Goal: Task Accomplishment & Management: Complete application form

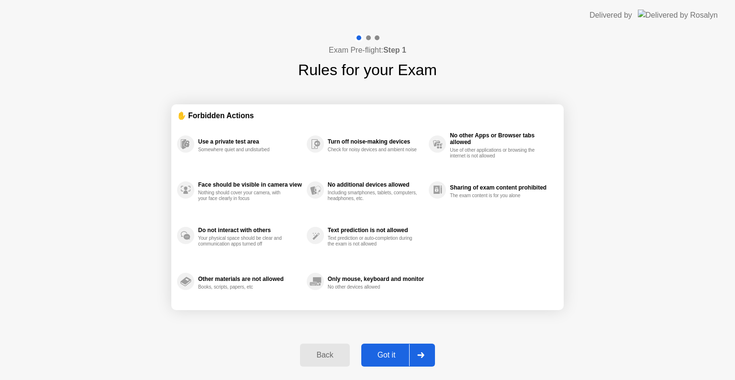
click at [379, 347] on button "Got it" at bounding box center [398, 355] width 74 height 23
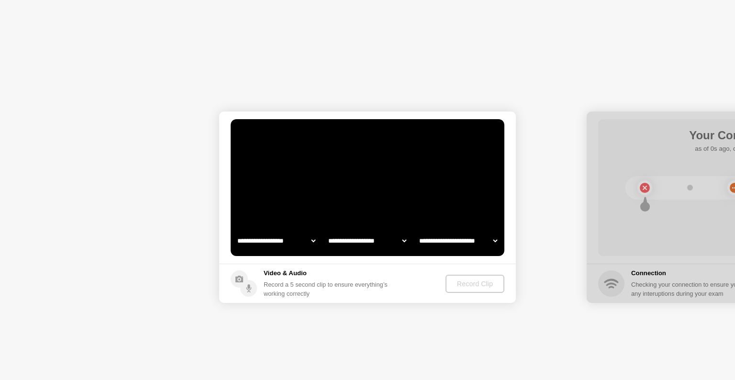
select select "**********"
select select "*******"
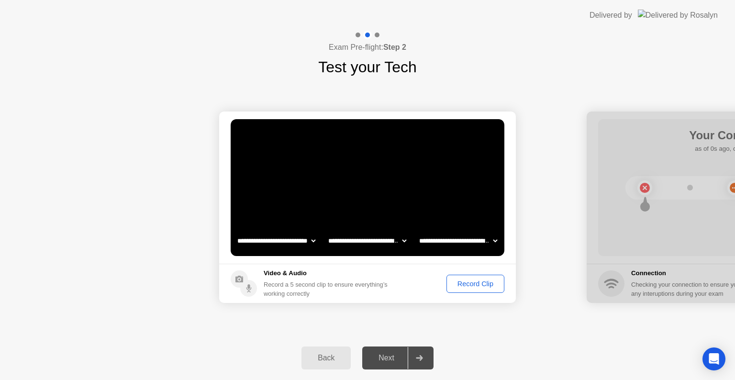
click at [467, 286] on div "Record Clip" at bounding box center [475, 284] width 51 height 8
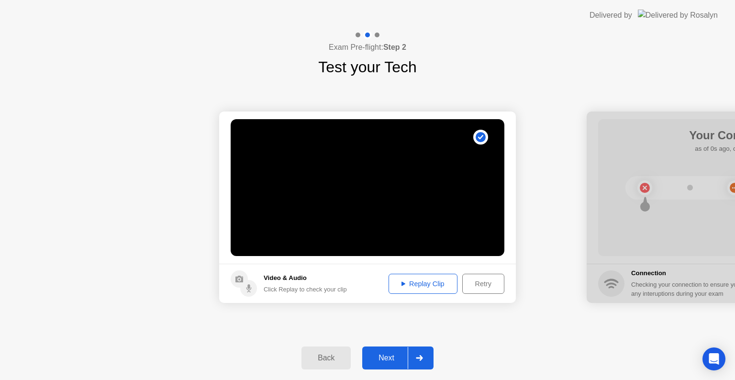
click at [429, 284] on div "Replay Clip" at bounding box center [423, 284] width 62 height 8
click at [397, 354] on div "Next" at bounding box center [386, 358] width 43 height 9
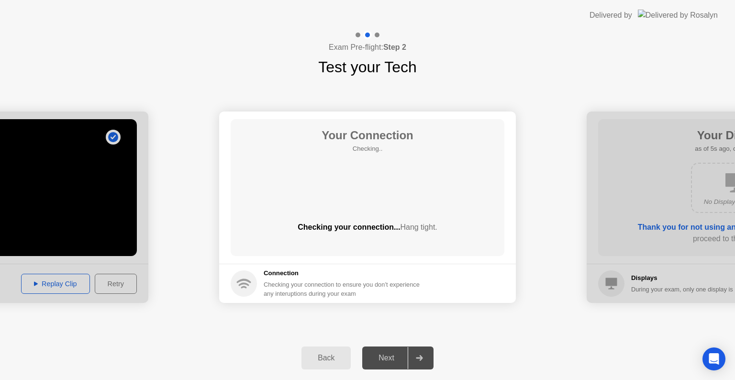
click at [357, 34] on div at bounding box center [358, 35] width 5 height 5
click at [52, 243] on div at bounding box center [0, 207] width 297 height 191
click at [62, 288] on div at bounding box center [0, 207] width 297 height 191
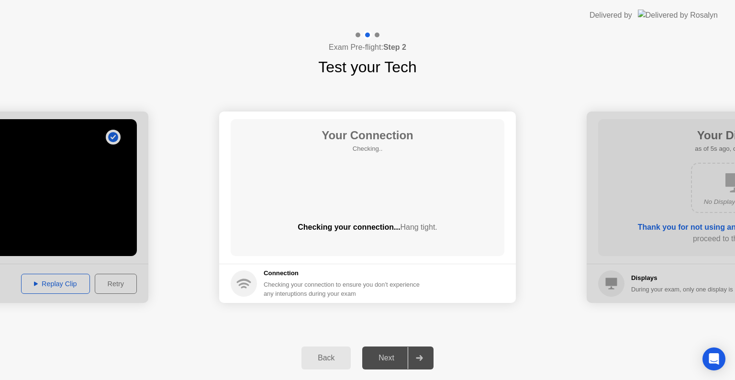
click at [60, 280] on div at bounding box center [0, 207] width 297 height 191
click at [59, 279] on div at bounding box center [0, 207] width 297 height 191
click at [311, 359] on div "Back" at bounding box center [326, 358] width 44 height 9
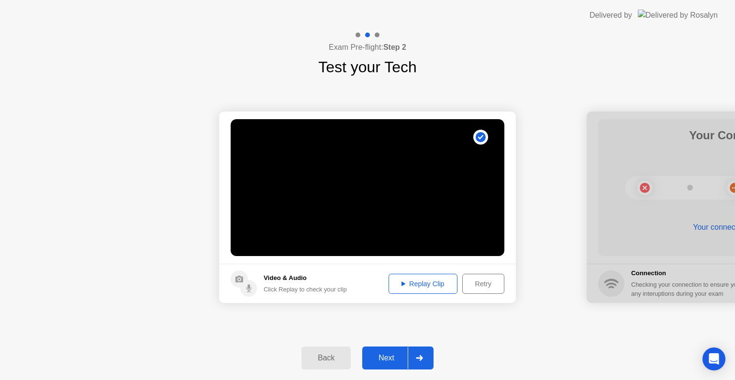
click at [421, 276] on button "Replay Clip" at bounding box center [423, 284] width 69 height 20
click at [480, 285] on div "Retry" at bounding box center [483, 284] width 35 height 8
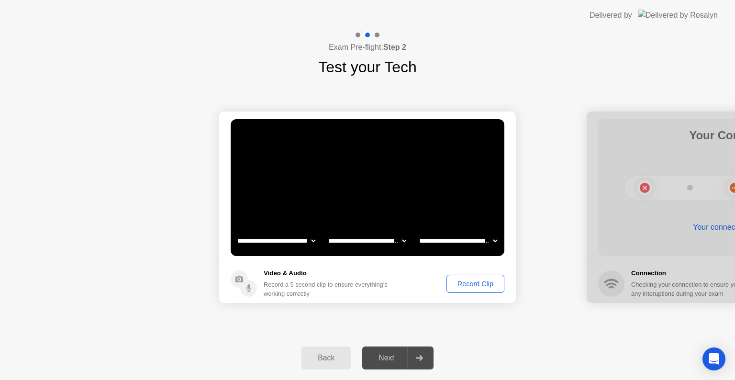
click at [477, 285] on div "Record Clip" at bounding box center [475, 284] width 51 height 8
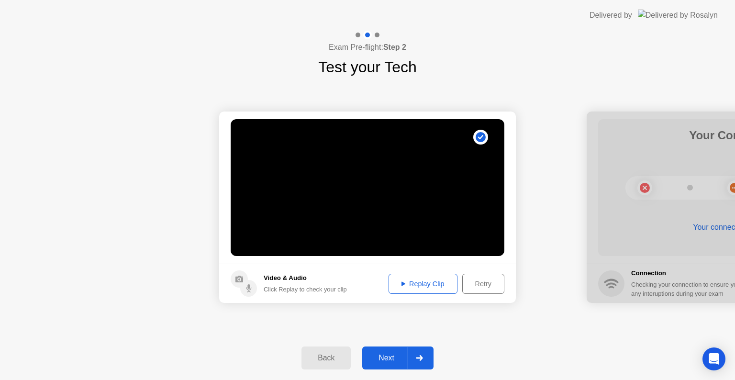
click at [434, 285] on div "Replay Clip" at bounding box center [423, 284] width 62 height 8
click at [389, 356] on div "Next" at bounding box center [386, 358] width 43 height 9
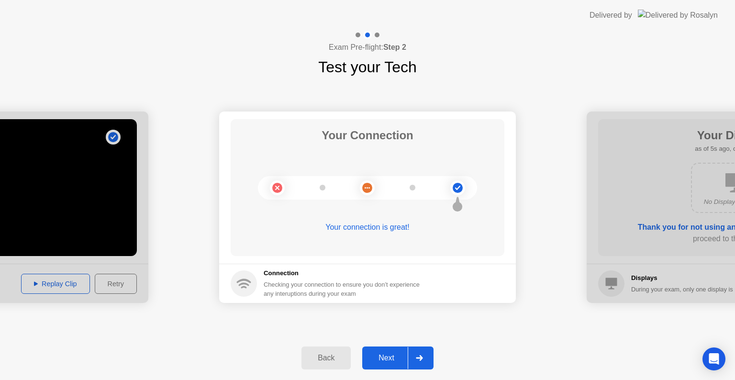
click at [393, 358] on div "Next" at bounding box center [386, 358] width 43 height 9
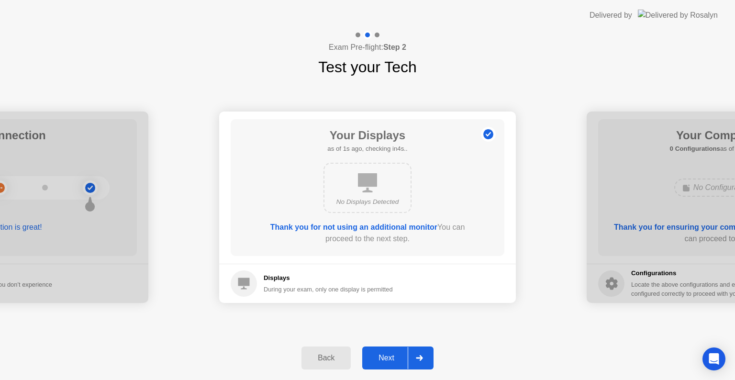
click at [394, 356] on div "Next" at bounding box center [386, 358] width 43 height 9
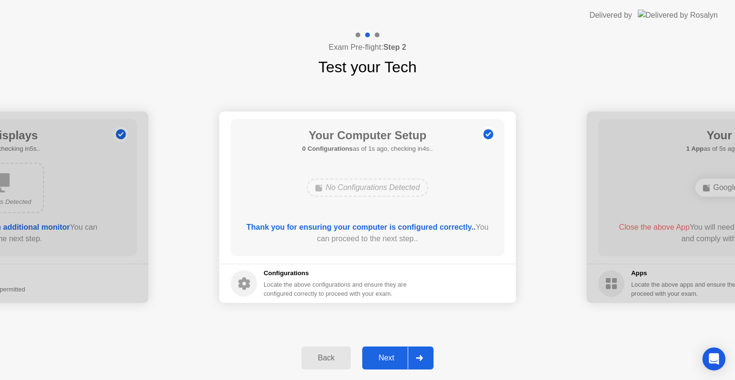
click at [393, 356] on div "Next" at bounding box center [386, 358] width 43 height 9
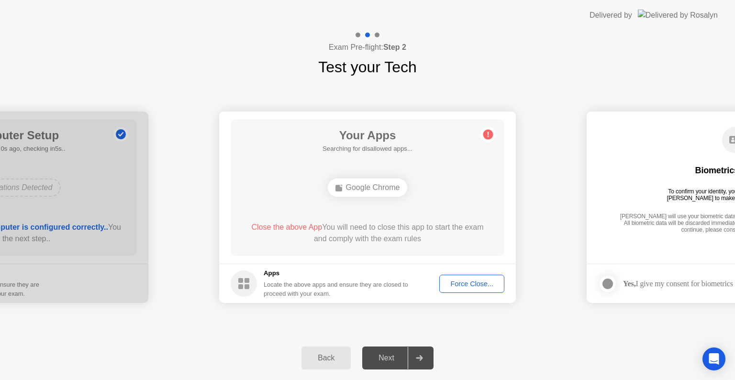
click at [463, 285] on div "Force Close..." at bounding box center [472, 284] width 58 height 8
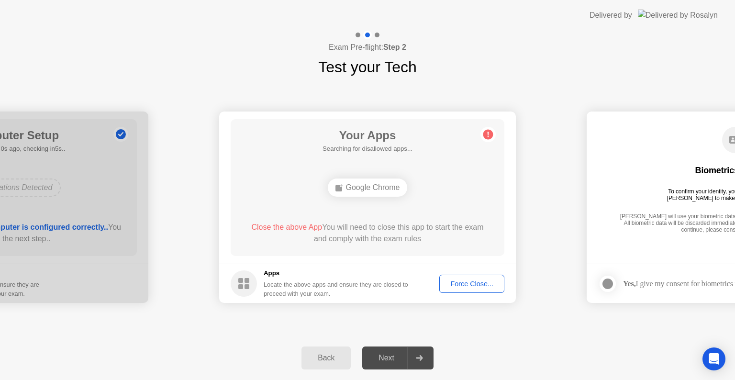
click at [467, 282] on div "Force Close..." at bounding box center [472, 284] width 58 height 8
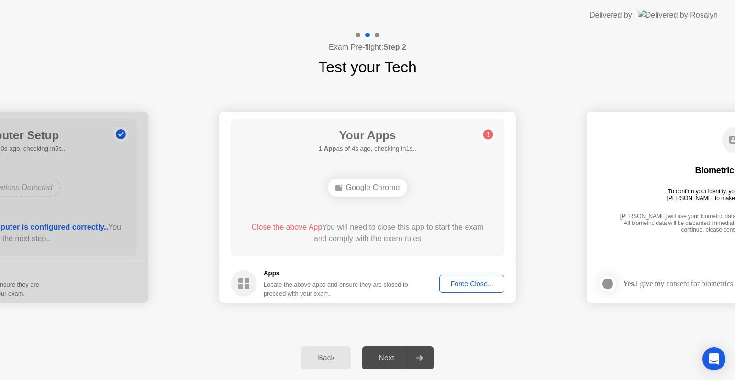
click at [277, 227] on span "Close the above App" at bounding box center [286, 227] width 71 height 8
click at [466, 284] on div "Force Close..." at bounding box center [472, 284] width 58 height 8
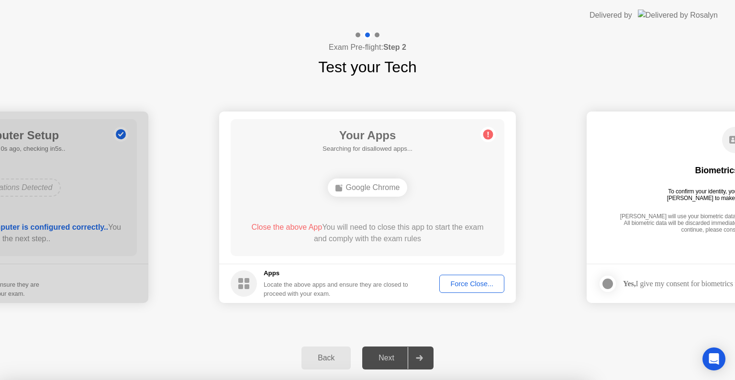
drag, startPoint x: 404, startPoint y: 239, endPoint x: 404, endPoint y: 251, distance: 11.5
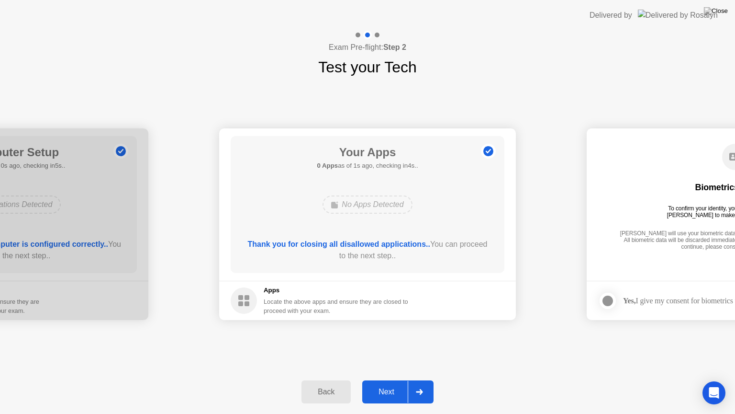
click at [393, 380] on div "Next" at bounding box center [386, 391] width 43 height 9
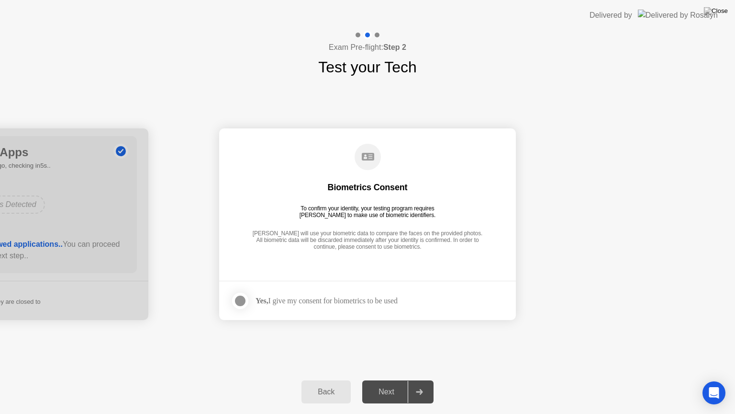
click at [240, 298] on div at bounding box center [240, 300] width 11 height 11
click at [386, 380] on div "Next" at bounding box center [386, 391] width 43 height 9
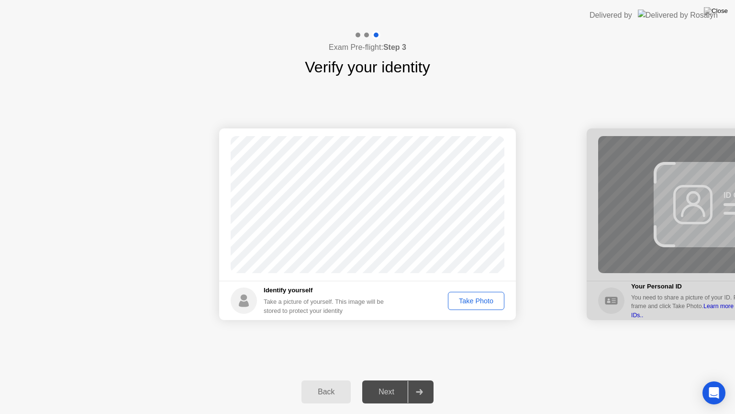
click at [484, 297] on div "Take Photo" at bounding box center [476, 301] width 50 height 8
click at [393, 380] on div "Next" at bounding box center [386, 391] width 43 height 9
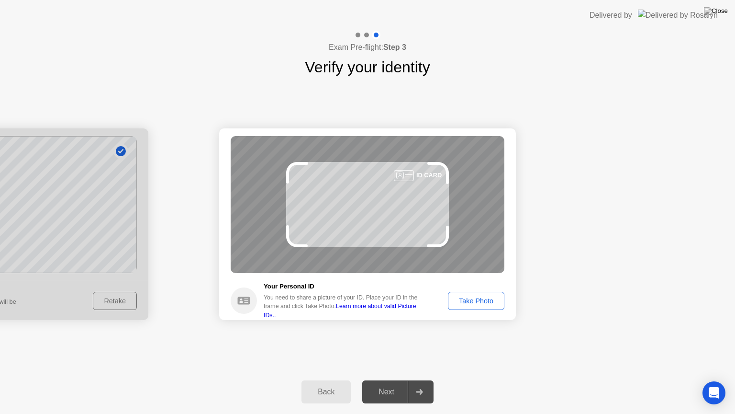
click at [473, 304] on div "Take Photo" at bounding box center [476, 301] width 50 height 8
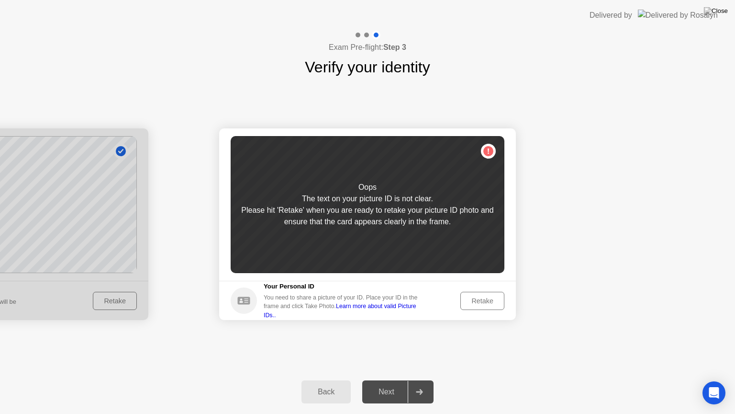
click at [495, 301] on div "Retake" at bounding box center [482, 301] width 37 height 8
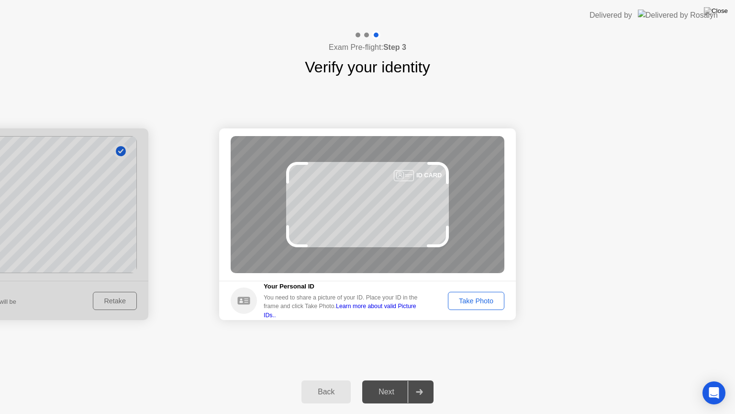
click at [490, 299] on div "Take Photo" at bounding box center [476, 301] width 50 height 8
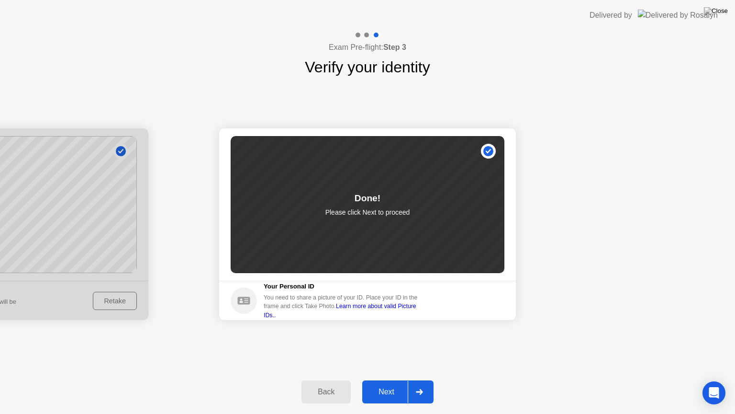
click at [380, 380] on div "Next" at bounding box center [386, 391] width 43 height 9
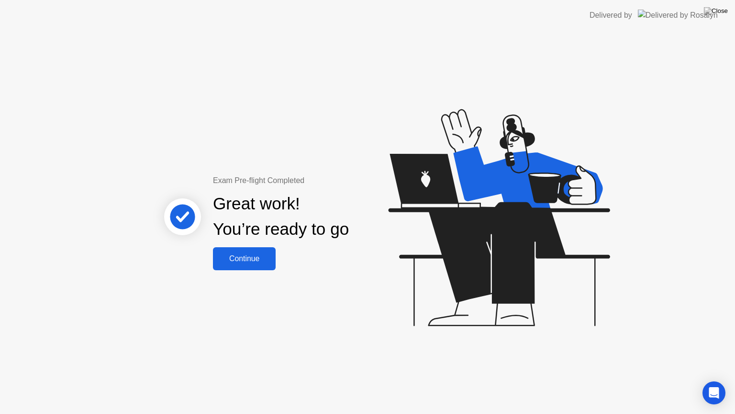
click at [252, 262] on div "Continue" at bounding box center [244, 258] width 57 height 9
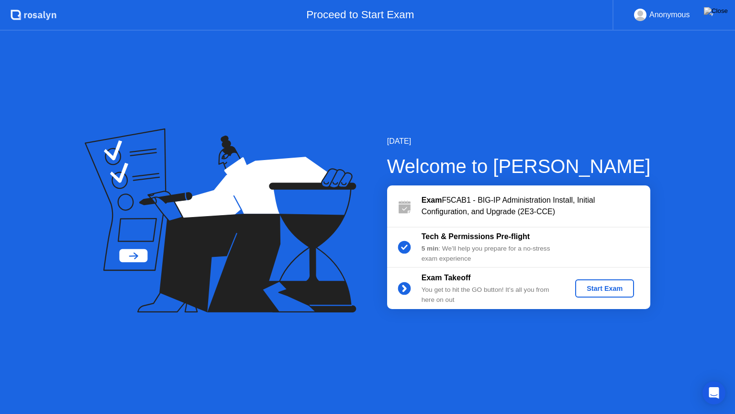
click at [593, 289] on div "Start Exam" at bounding box center [604, 288] width 51 height 8
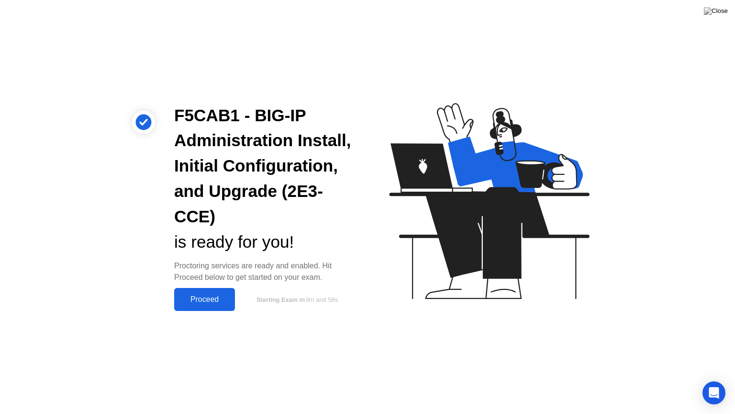
click at [211, 299] on div "Proceed" at bounding box center [204, 299] width 55 height 9
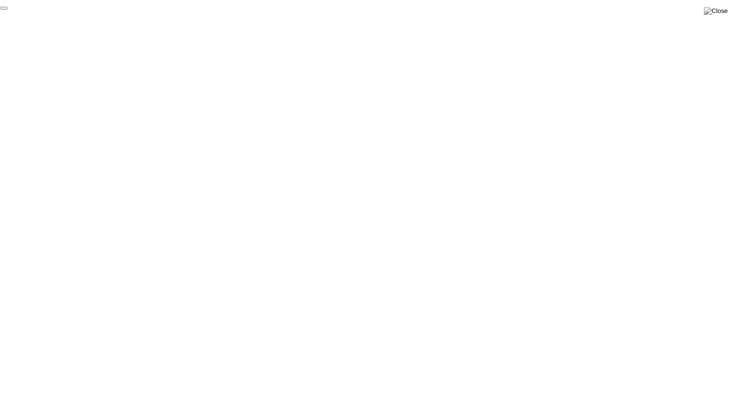
click div "End Proctoring Session"
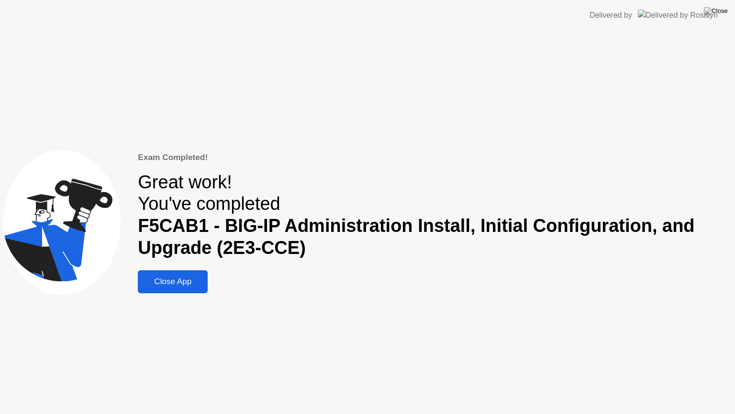
click at [154, 282] on div "Close App" at bounding box center [173, 282] width 64 height 10
